Goal: Book appointment/travel/reservation

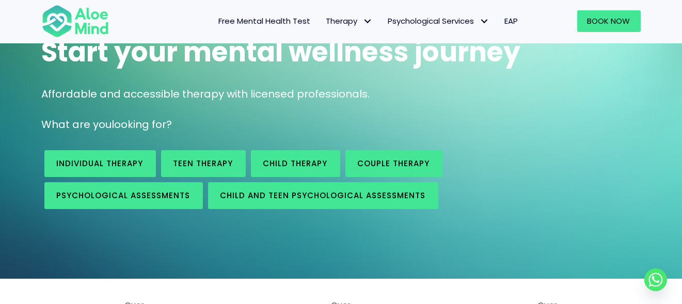
scroll to position [154, 0]
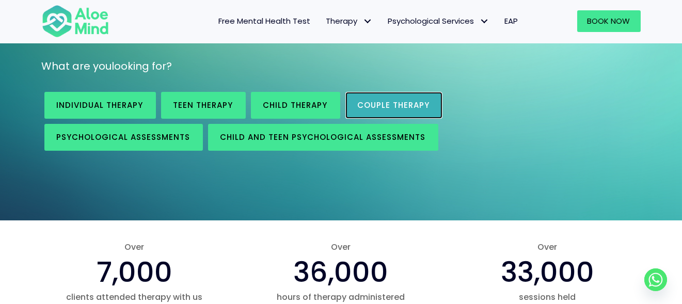
click at [387, 101] on span "Couple therapy" at bounding box center [394, 105] width 72 height 11
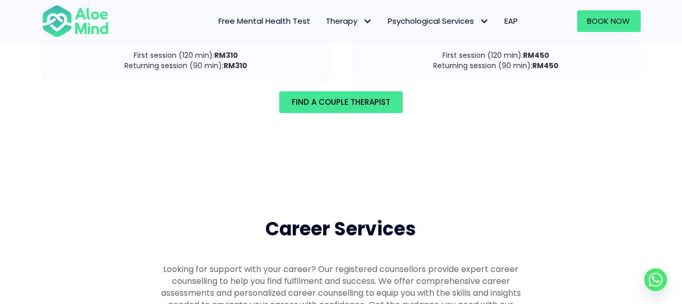
scroll to position [1632, 0]
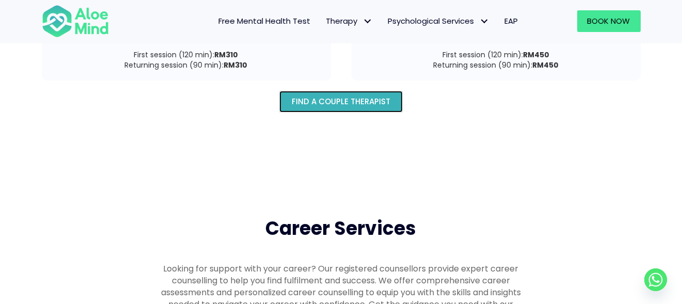
click at [338, 96] on span "Find A Couple Therapist" at bounding box center [341, 101] width 99 height 11
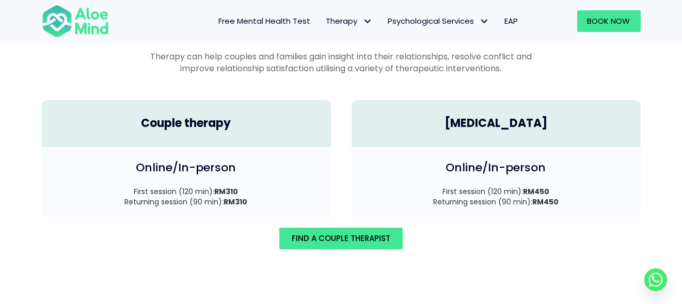
scroll to position [1496, 0]
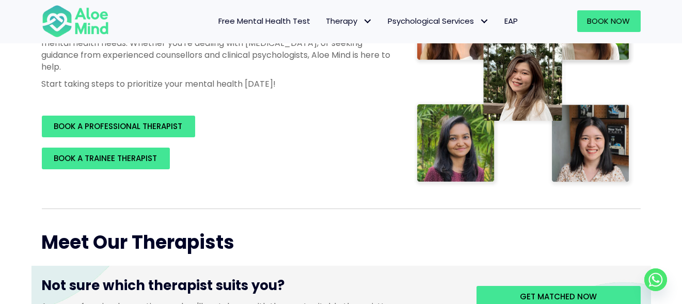
scroll to position [206, 0]
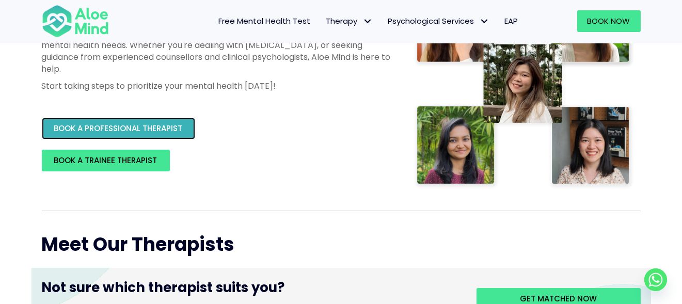
click at [129, 131] on span "BOOK A PROFESSIONAL THERAPIST" at bounding box center [118, 128] width 129 height 11
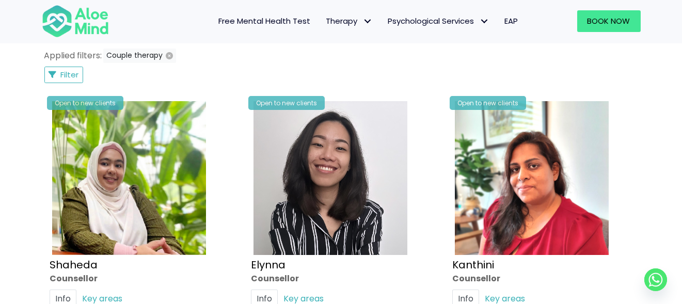
scroll to position [516, 0]
